Goal: Find contact information: Find contact information

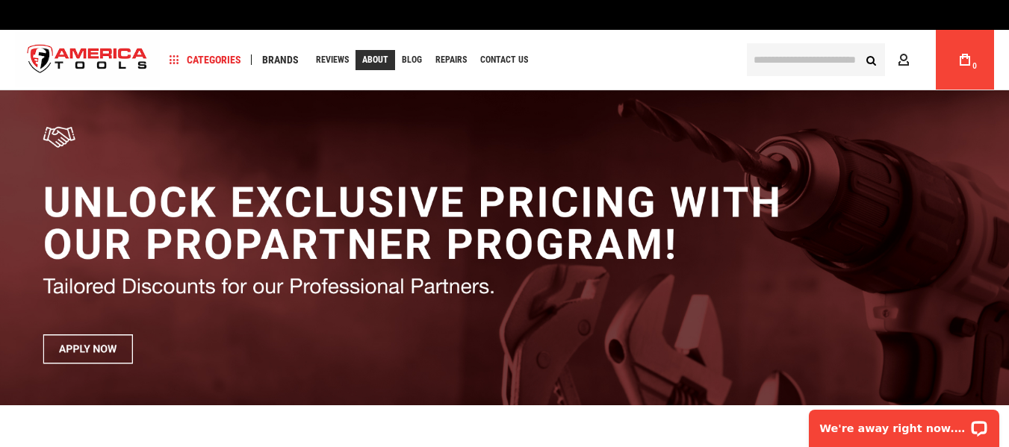
click at [382, 58] on span "About" at bounding box center [375, 59] width 26 height 9
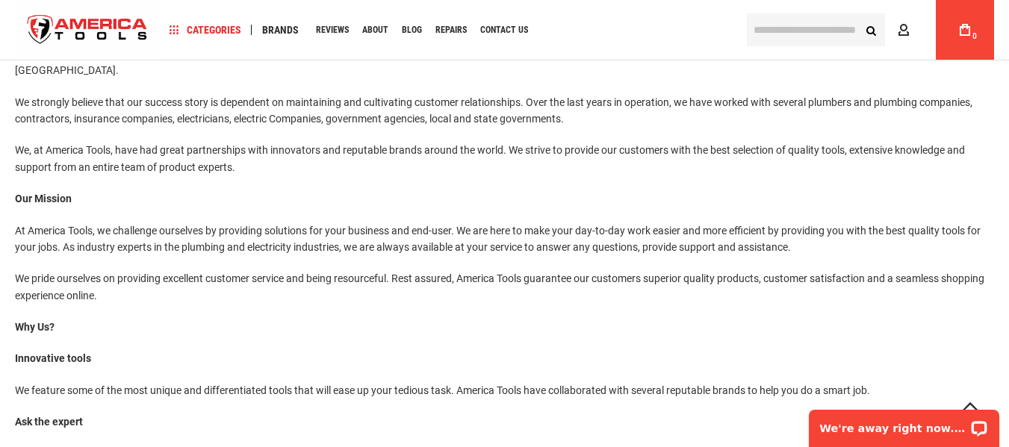
scroll to position [223, 0]
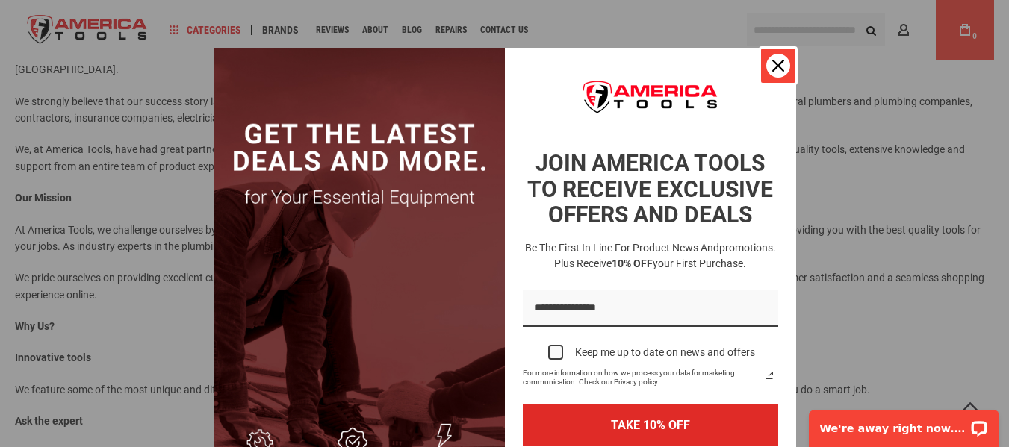
click at [769, 59] on div "Close" at bounding box center [778, 66] width 24 height 24
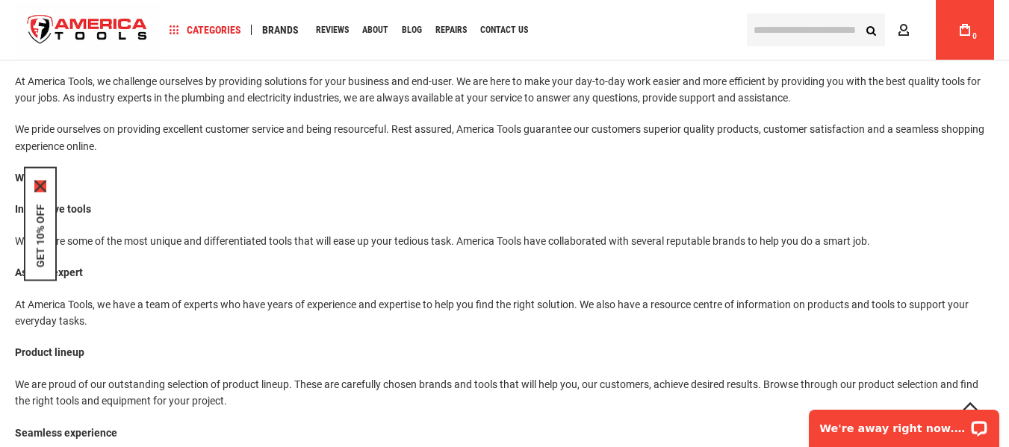
click at [45, 182] on icon "close icon" at bounding box center [40, 186] width 12 height 12
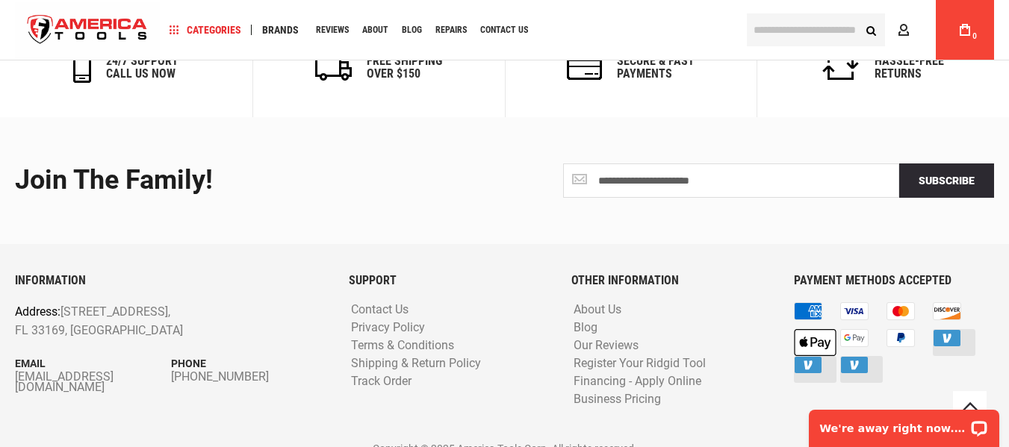
scroll to position [955, 0]
click at [385, 303] on link "Contact Us" at bounding box center [379, 310] width 65 height 14
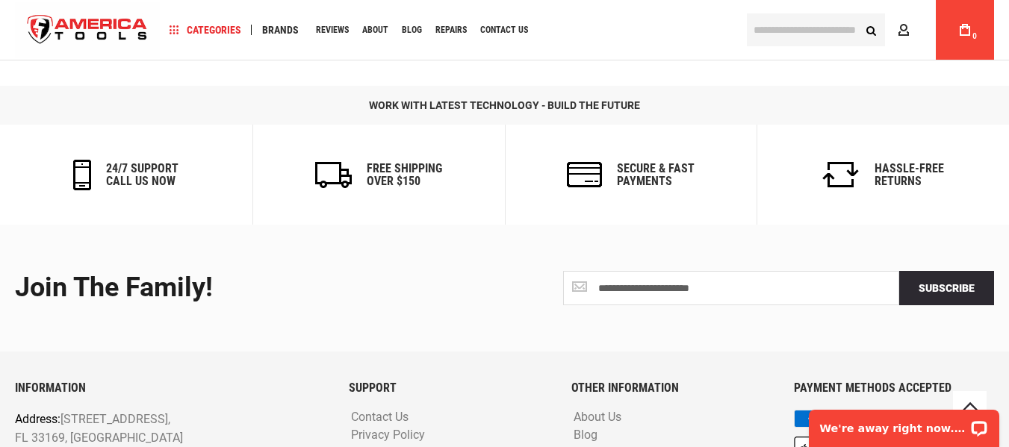
scroll to position [1001, 0]
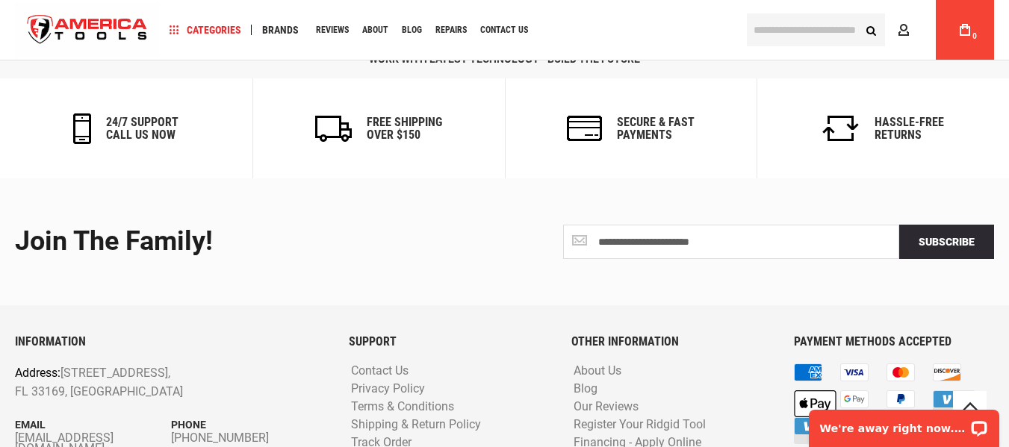
drag, startPoint x: 4, startPoint y: 356, endPoint x: 9, endPoint y: 366, distance: 11.4
click at [9, 366] on div "INFORMATION Address: [STREET_ADDRESS] Email [EMAIL_ADDRESS][DOMAIN_NAME] Phone …" at bounding box center [171, 414] width 334 height 159
drag, startPoint x: 153, startPoint y: 382, endPoint x: 17, endPoint y: 356, distance: 138.6
click at [17, 356] on div "INFORMATION Address: [STREET_ADDRESS] Email [EMAIL_ADDRESS][DOMAIN_NAME] Phone …" at bounding box center [171, 414] width 334 height 159
click at [18, 433] on link "[EMAIL_ADDRESS][DOMAIN_NAME]" at bounding box center [93, 443] width 156 height 21
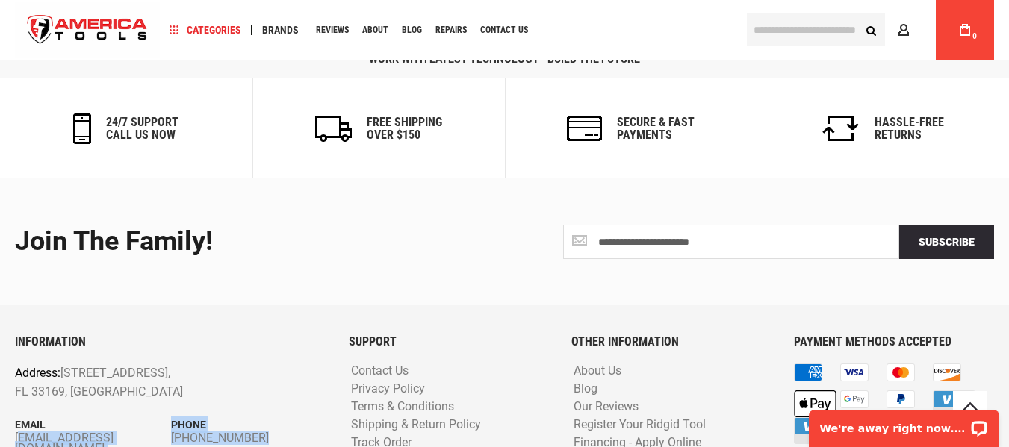
click at [10, 358] on div "INFORMATION Address: [STREET_ADDRESS] Email [EMAIL_ADDRESS][DOMAIN_NAME] Phone …" at bounding box center [171, 414] width 334 height 159
click at [154, 364] on p "Address: [STREET_ADDRESS]" at bounding box center [140, 383] width 250 height 38
drag, startPoint x: 247, startPoint y: 402, endPoint x: 234, endPoint y: 400, distance: 13.5
click at [237, 400] on div "INFORMATION Address: [STREET_ADDRESS] Email [EMAIL_ADDRESS][DOMAIN_NAME] Phone …" at bounding box center [171, 414] width 334 height 159
drag, startPoint x: 225, startPoint y: 401, endPoint x: 216, endPoint y: 402, distance: 9.0
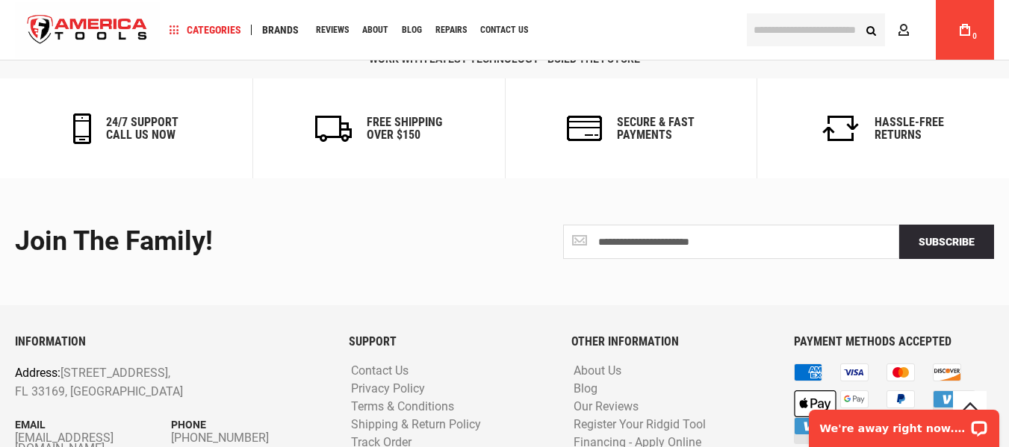
click at [216, 402] on div "INFORMATION Address: [STREET_ADDRESS] Email [EMAIL_ADDRESS][DOMAIN_NAME] Phone …" at bounding box center [171, 414] width 334 height 159
drag, startPoint x: 185, startPoint y: 397, endPoint x: 22, endPoint y: 361, distance: 167.6
click at [15, 363] on div "INFORMATION Address: [STREET_ADDRESS] Email [EMAIL_ADDRESS][DOMAIN_NAME] Phone …" at bounding box center [171, 414] width 334 height 159
copy div "[EMAIL_ADDRESS][DOMAIN_NAME] Phone [PHONE_NUMBER]"
